Goal: Information Seeking & Learning: Learn about a topic

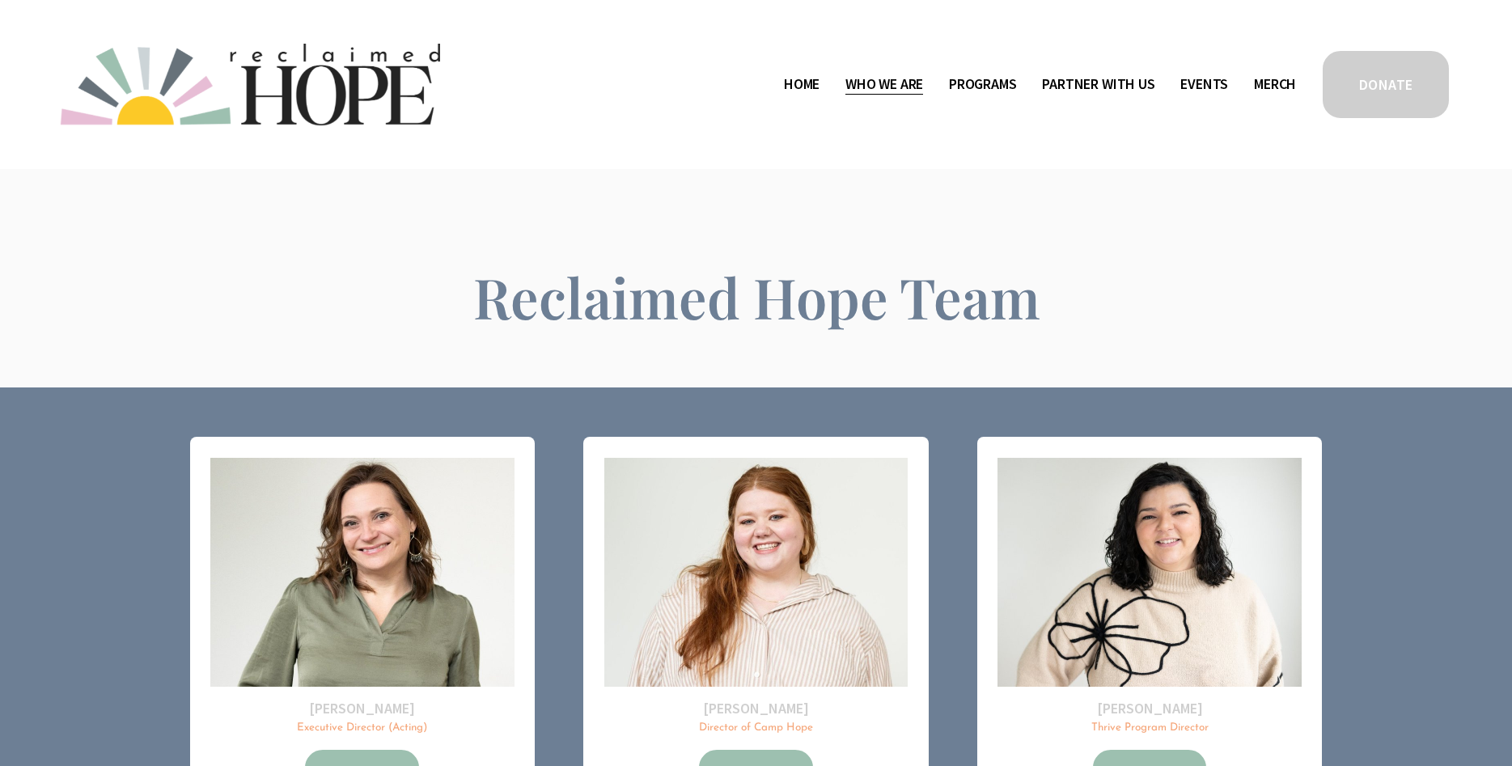
click at [797, 83] on link "Home" at bounding box center [802, 84] width 36 height 26
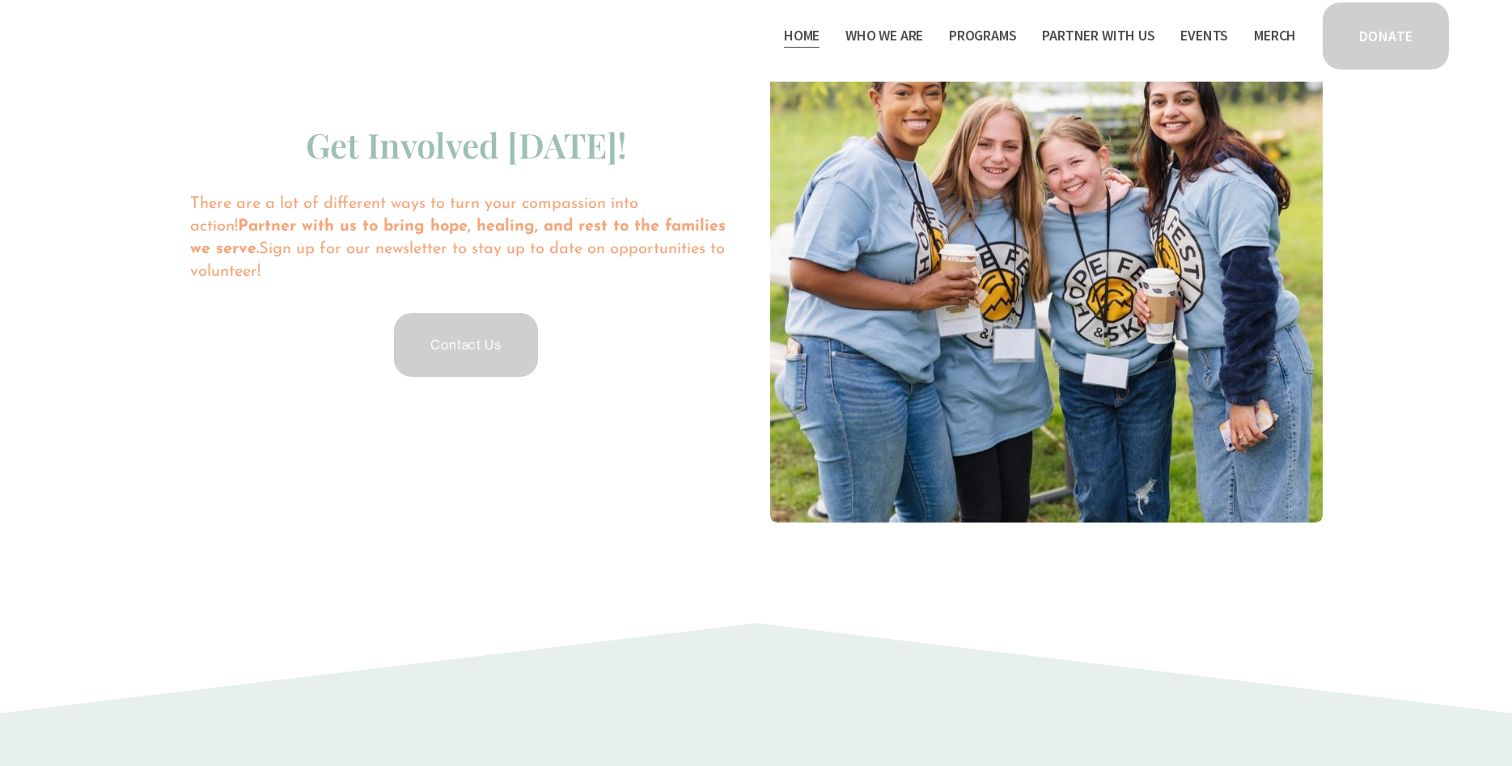
scroll to position [3713, 0]
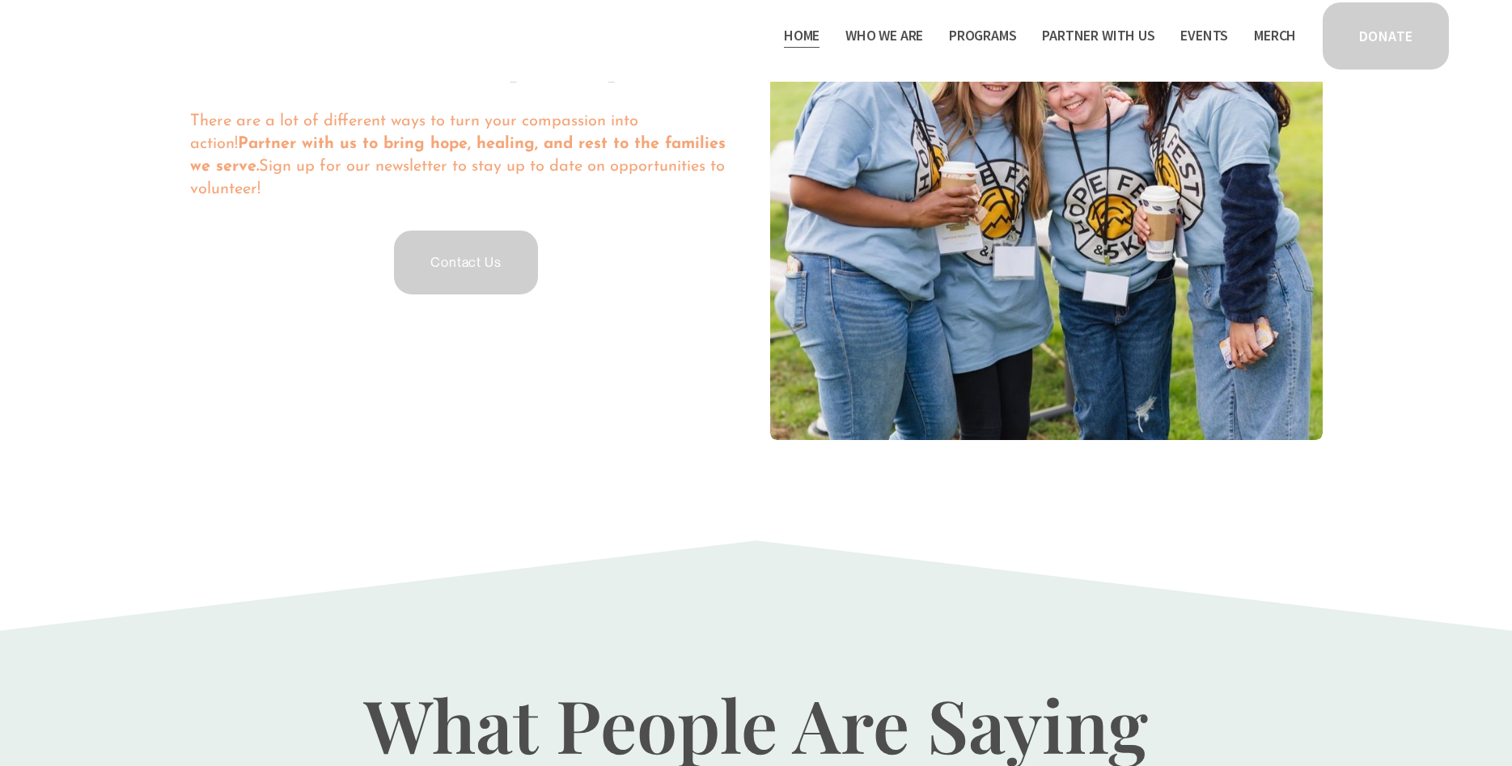
click at [0, 0] on span "Staff & Board" at bounding box center [0, 0] width 0 height 0
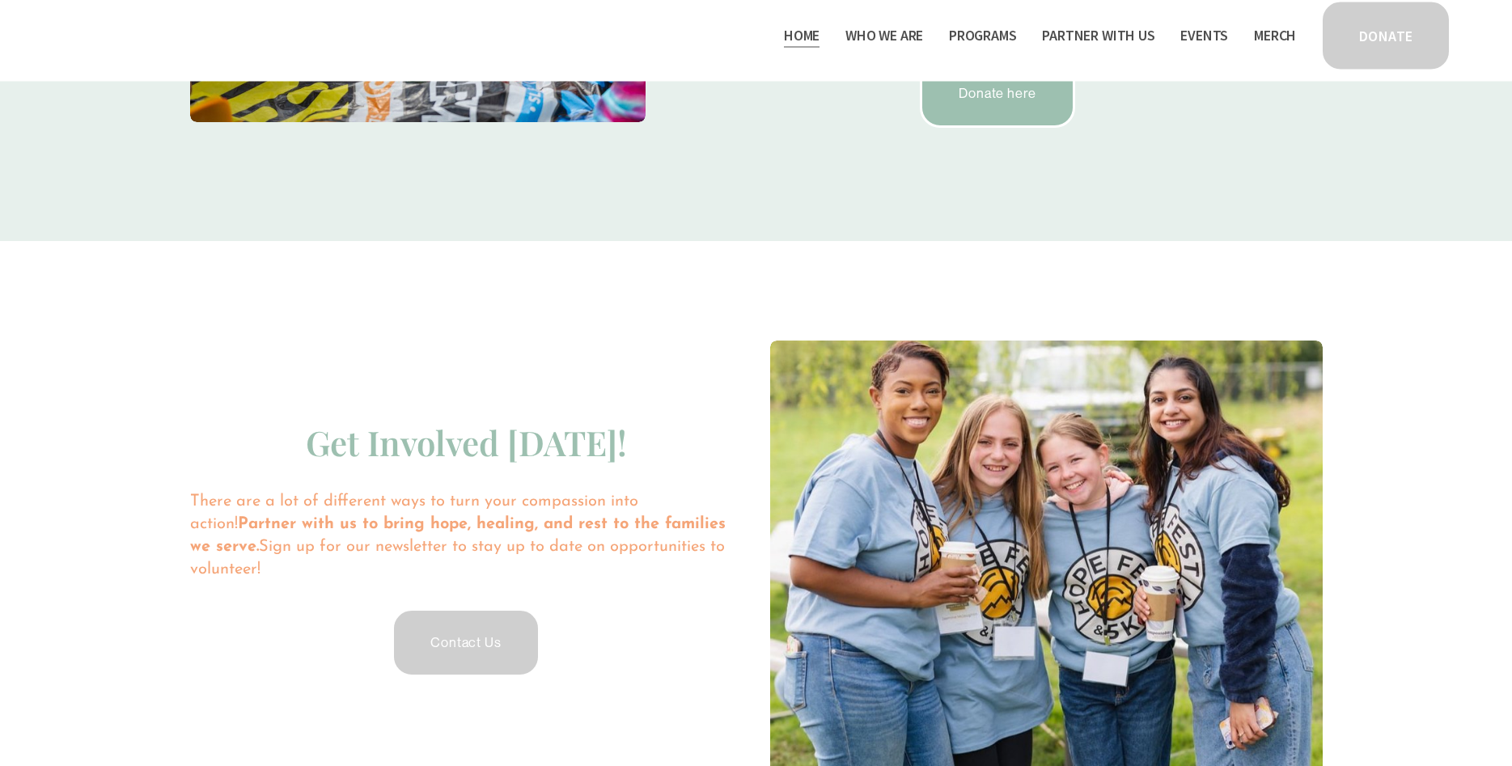
scroll to position [3301, 0]
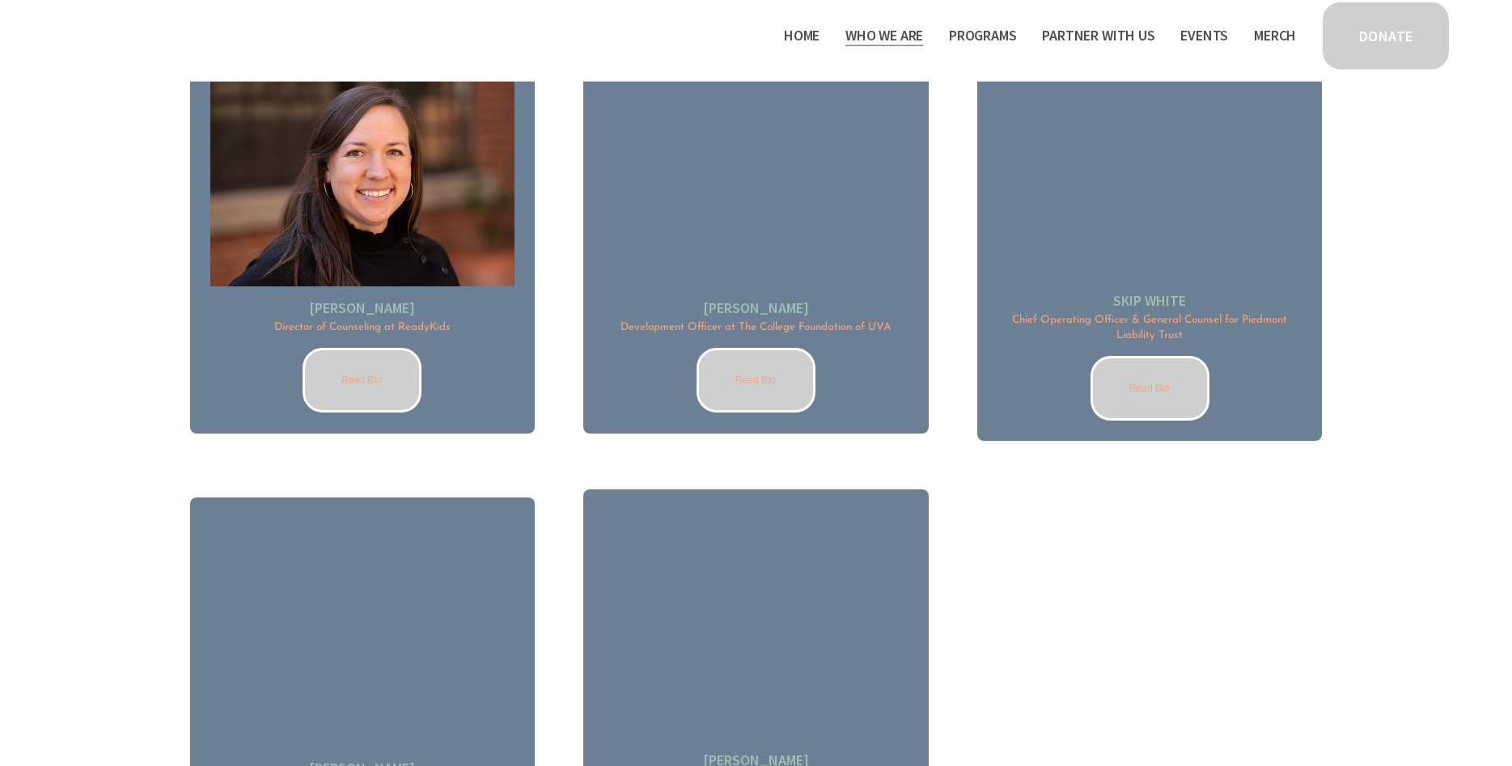
scroll to position [2553, 0]
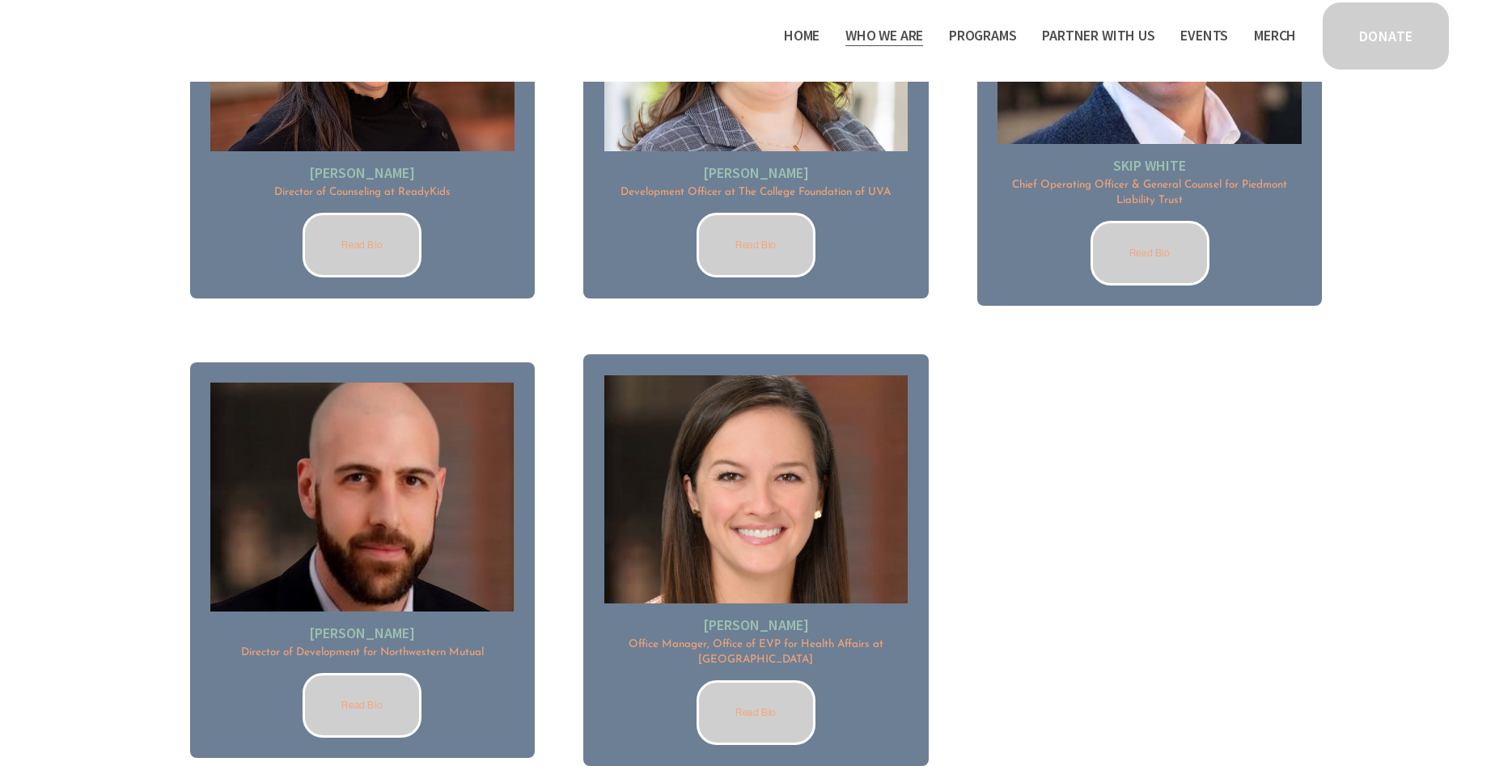
click at [769, 697] on link "Read Bio" at bounding box center [756, 712] width 119 height 65
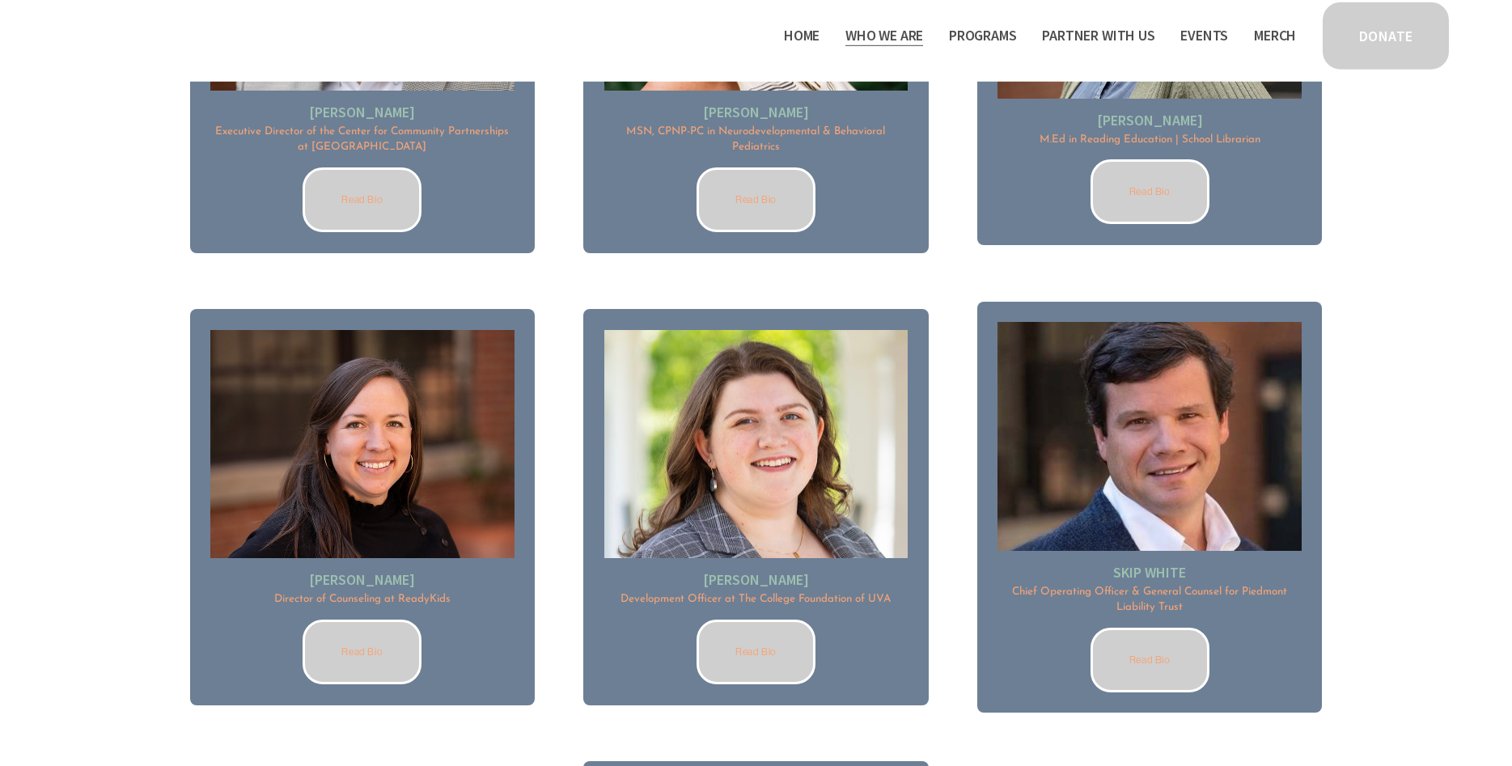
scroll to position [2058, 0]
